Goal: Information Seeking & Learning: Learn about a topic

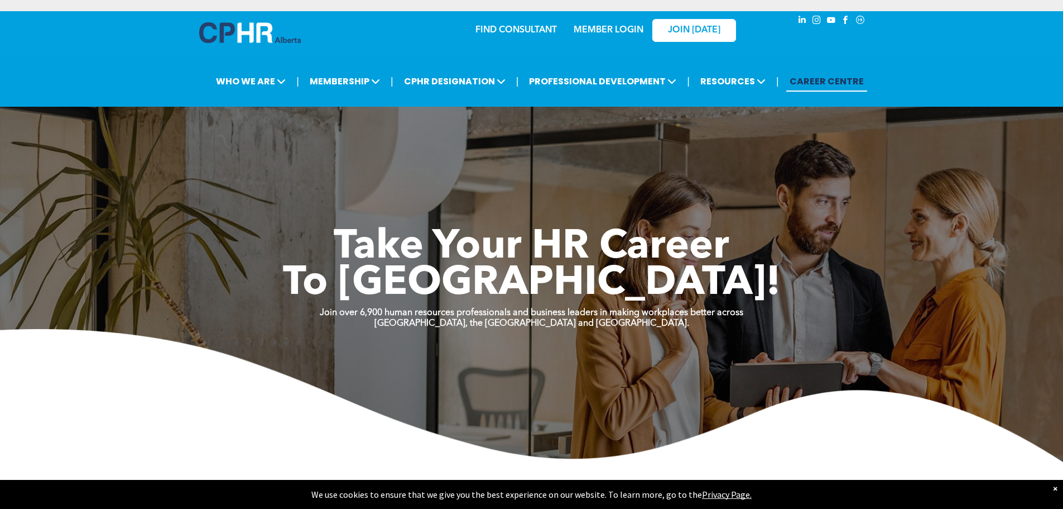
click at [951, 72] on div "| WHO WE ARE ASSOCIATION About CPHR Alberta Board of Directors Team Chapters | |" at bounding box center [540, 81] width 1036 height 26
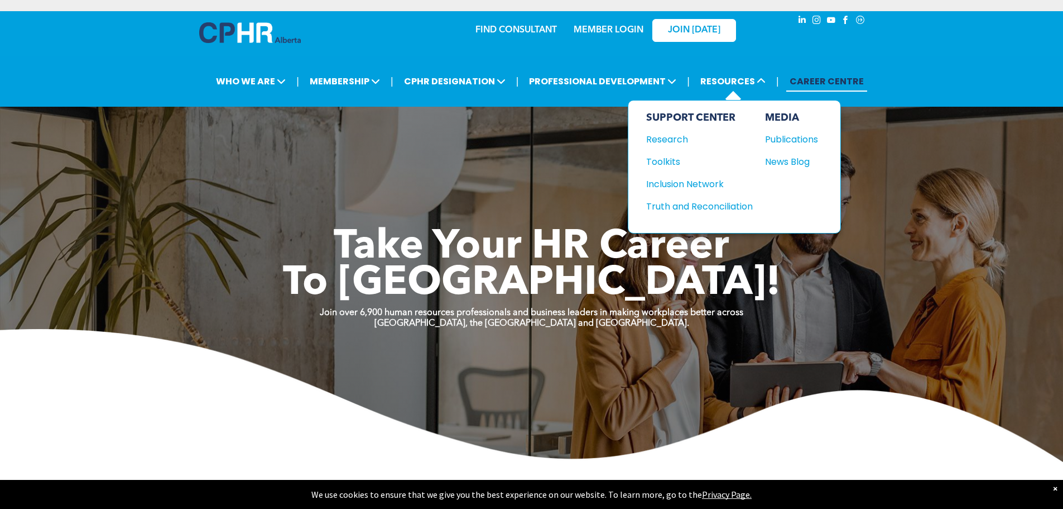
click at [720, 198] on div "SUPPORT CENTER Research Toolkits Inclusion Network Truth and Reconciliation" at bounding box center [699, 167] width 107 height 110
click at [720, 201] on div "Truth and Reconciliation" at bounding box center [694, 206] width 96 height 14
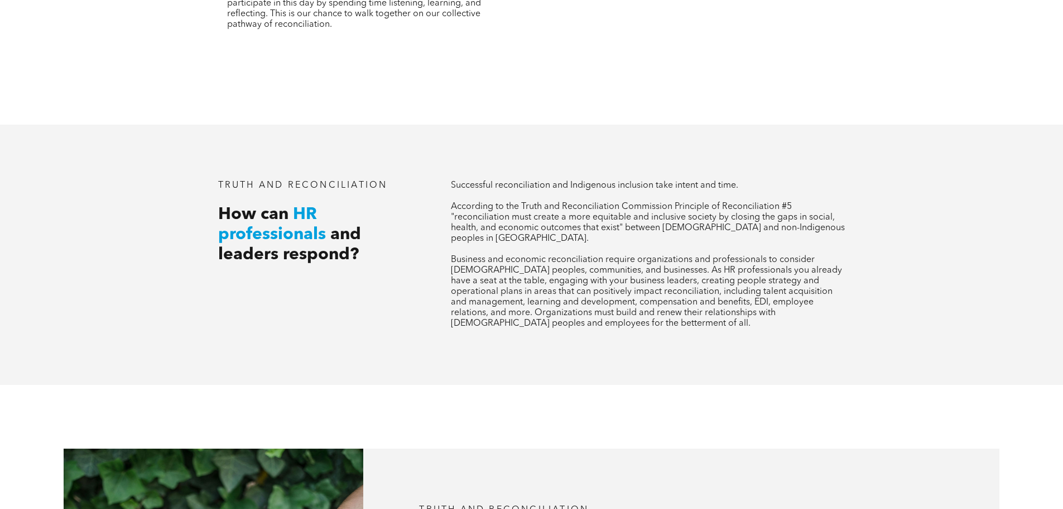
scroll to position [1675, 0]
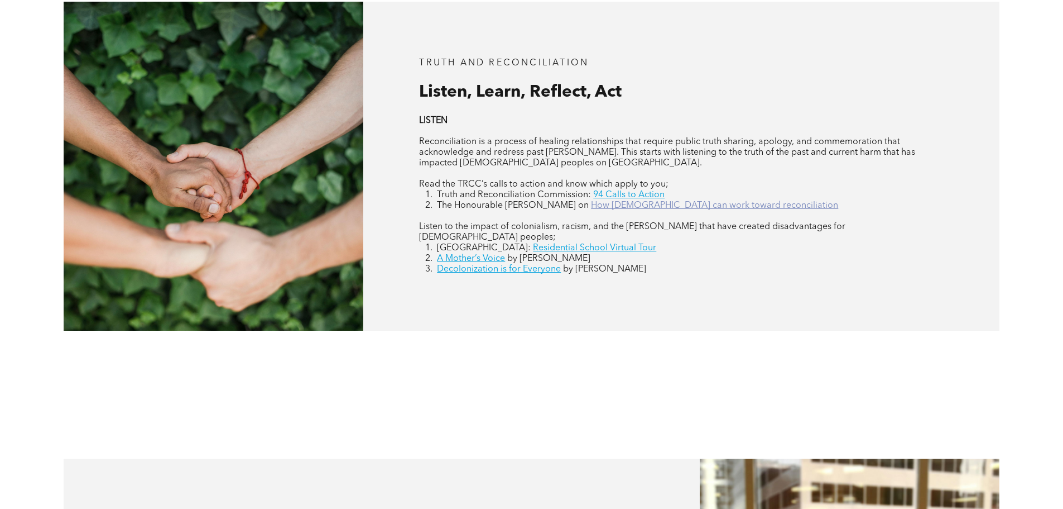
click at [639, 201] on link "How [DEMOGRAPHIC_DATA] can work toward reconciliation" at bounding box center [714, 205] width 247 height 9
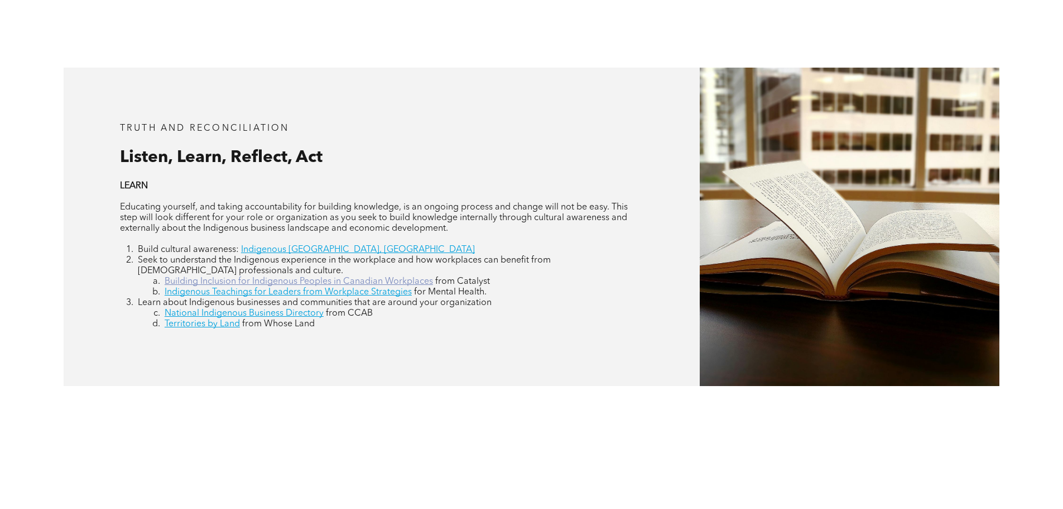
click at [292, 277] on link "Building Inclusion for Indigenous Peoples in Canadian Workplaces" at bounding box center [299, 281] width 269 height 9
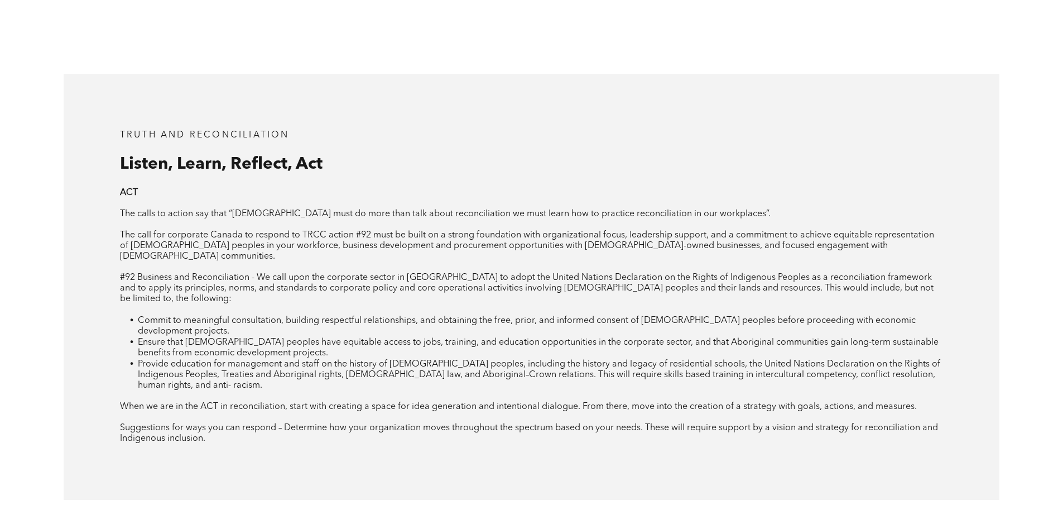
scroll to position [2903, 0]
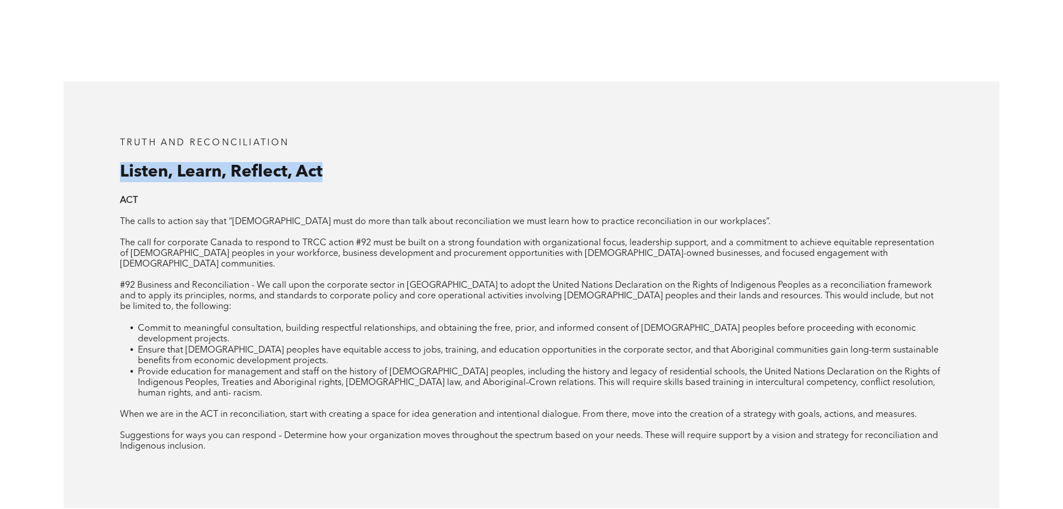
drag, startPoint x: 123, startPoint y: 148, endPoint x: 347, endPoint y: 138, distance: 224.1
click at [347, 162] on h3 "Listen, Learn, Reflect, Act" at bounding box center [531, 172] width 823 height 20
copy span "Listen, Learn, Reflect, Act"
click at [391, 323] on li "Commit to meaningful consultation, building respectful relationships, and obtai…" at bounding box center [541, 334] width 806 height 22
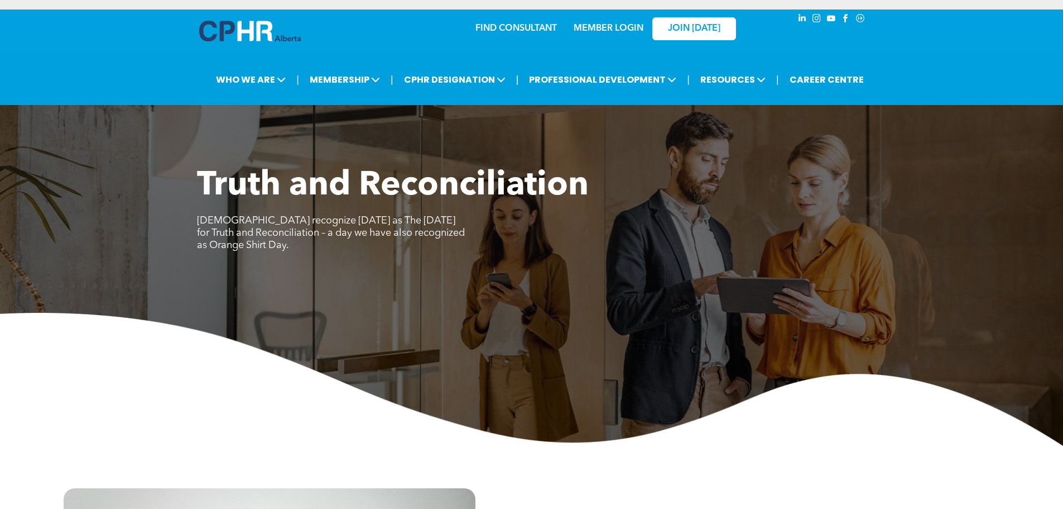
scroll to position [0, 0]
